Goal: Information Seeking & Learning: Learn about a topic

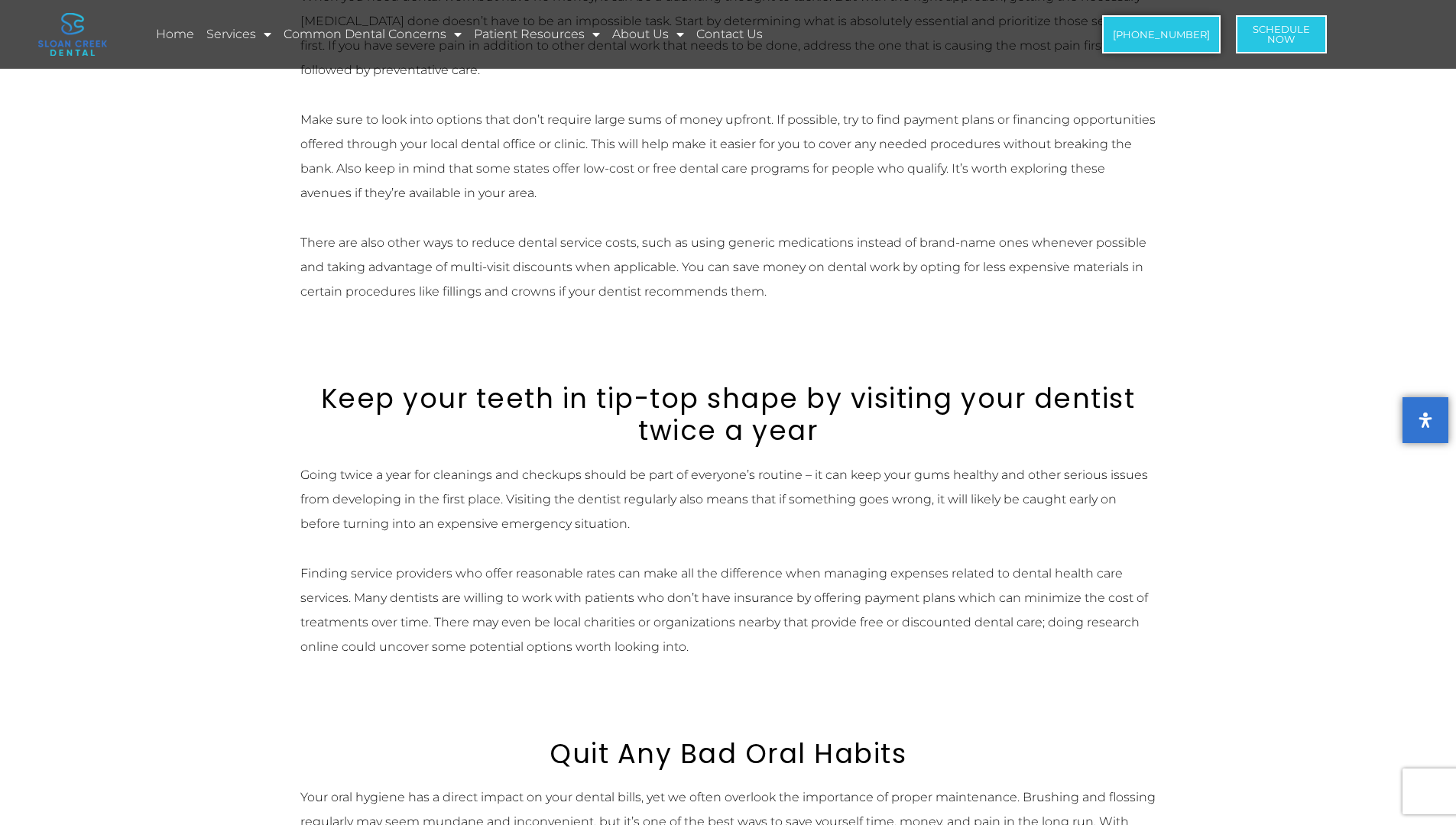
scroll to position [3479, 0]
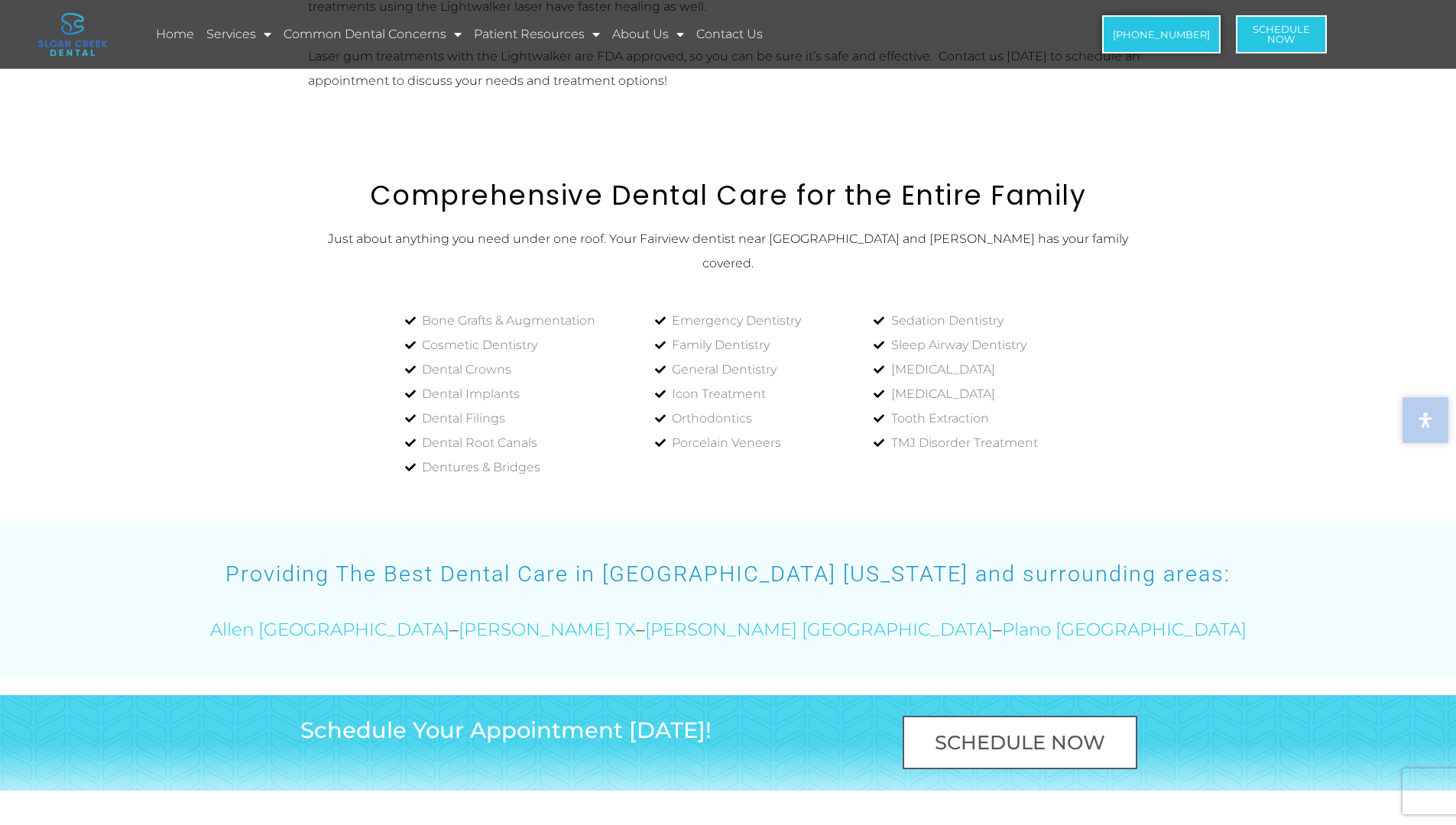
scroll to position [1280, 0]
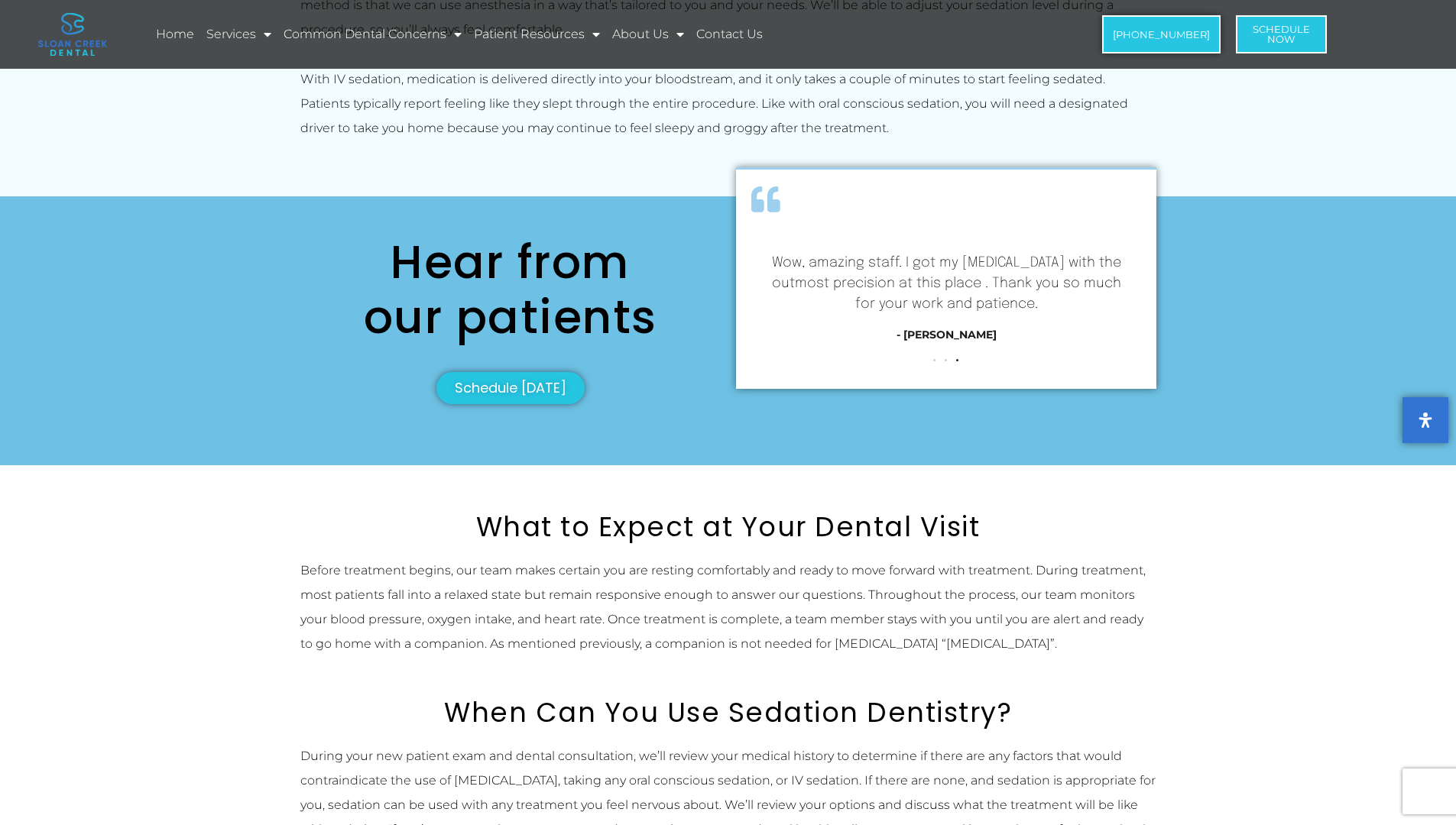
scroll to position [2337, 0]
